Goal: Task Accomplishment & Management: Manage account settings

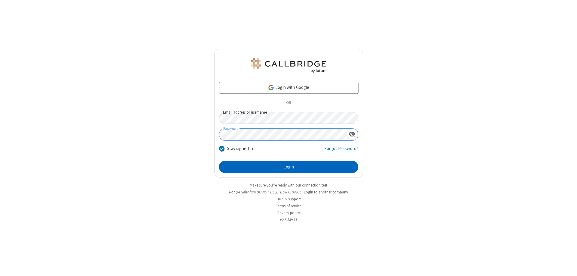
click at [289, 167] on button "Login" at bounding box center [288, 167] width 139 height 12
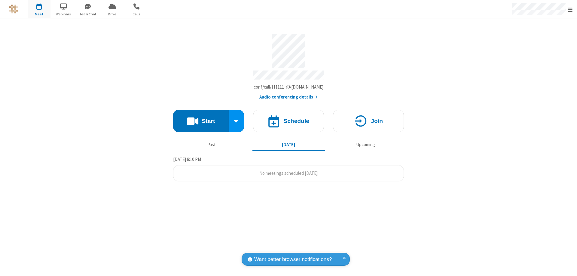
click at [571, 9] on span "Open menu" at bounding box center [570, 10] width 5 height 6
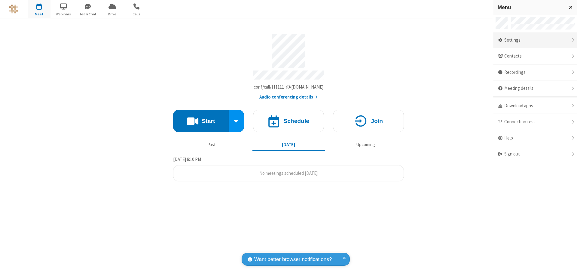
click at [535, 40] on div "Settings" at bounding box center [536, 40] width 84 height 16
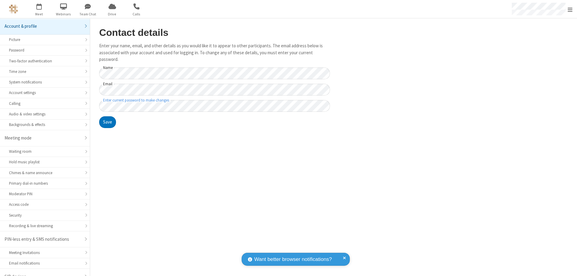
scroll to position [8, 0]
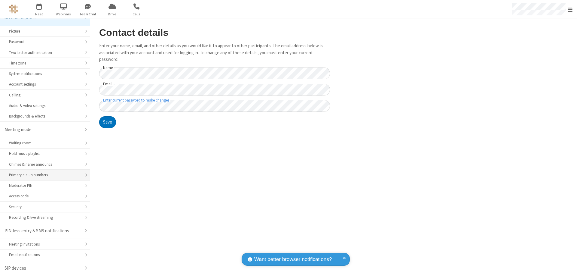
click at [43, 175] on div "Primary dial-in numbers" at bounding box center [45, 175] width 72 height 6
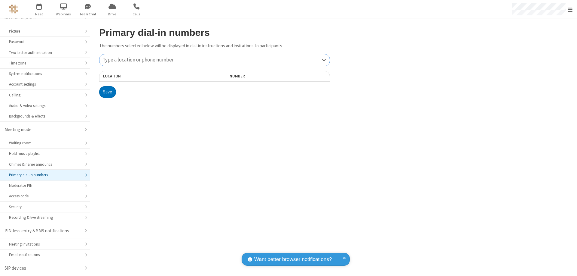
click at [215, 60] on div "Type a location or phone number" at bounding box center [215, 60] width 230 height 12
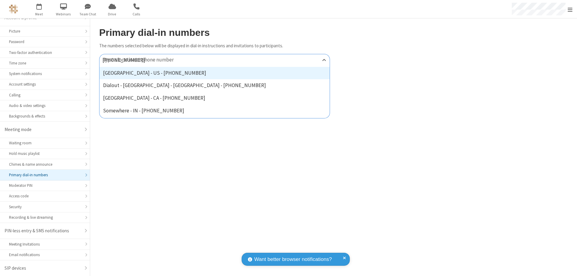
type input "[PHONE_NUMBER]"
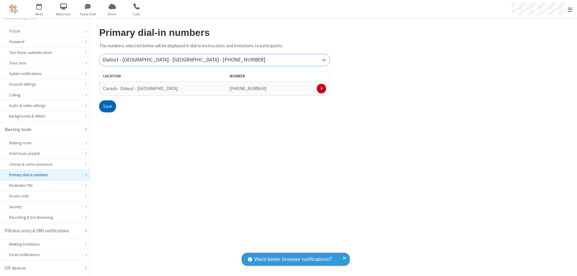
click at [107, 106] on button "Save" at bounding box center [107, 106] width 17 height 12
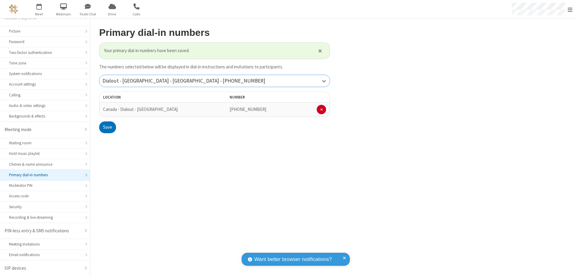
click at [215, 81] on div "Dialout - [GEOGRAPHIC_DATA] - [GEOGRAPHIC_DATA] - [PHONE_NUMBER]" at bounding box center [215, 81] width 230 height 12
type input "[PHONE_NUMBER]"
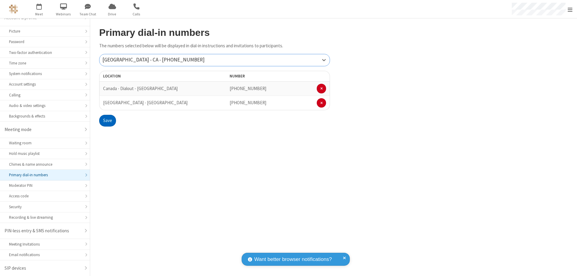
click at [107, 120] on button "Save" at bounding box center [107, 121] width 17 height 12
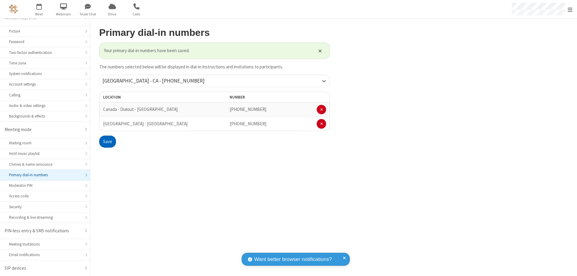
click at [571, 9] on span "Open menu" at bounding box center [570, 10] width 5 height 6
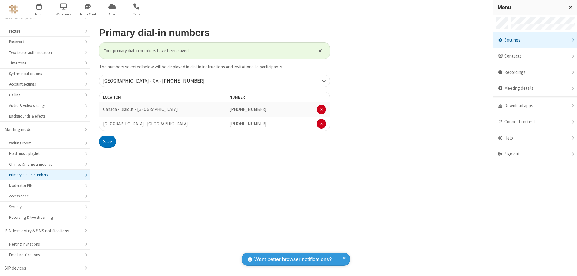
click at [535, 40] on div "Settings" at bounding box center [536, 40] width 84 height 16
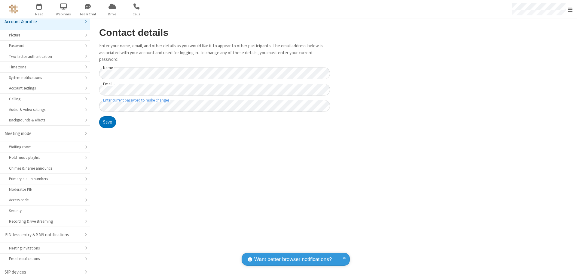
scroll to position [8, 0]
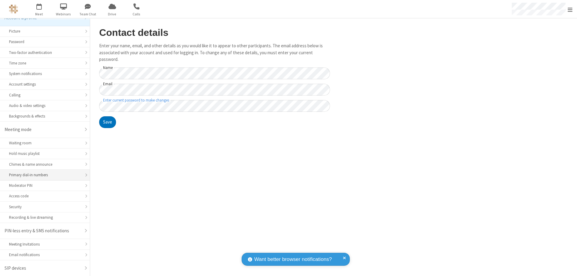
click at [43, 175] on div "Primary dial-in numbers" at bounding box center [45, 175] width 72 height 6
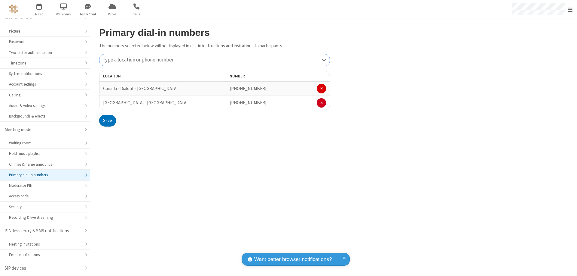
click at [322, 88] on span at bounding box center [322, 89] width 2 height 4
click at [107, 106] on button "Save" at bounding box center [107, 106] width 17 height 12
